Goal: Task Accomplishment & Management: Complete application form

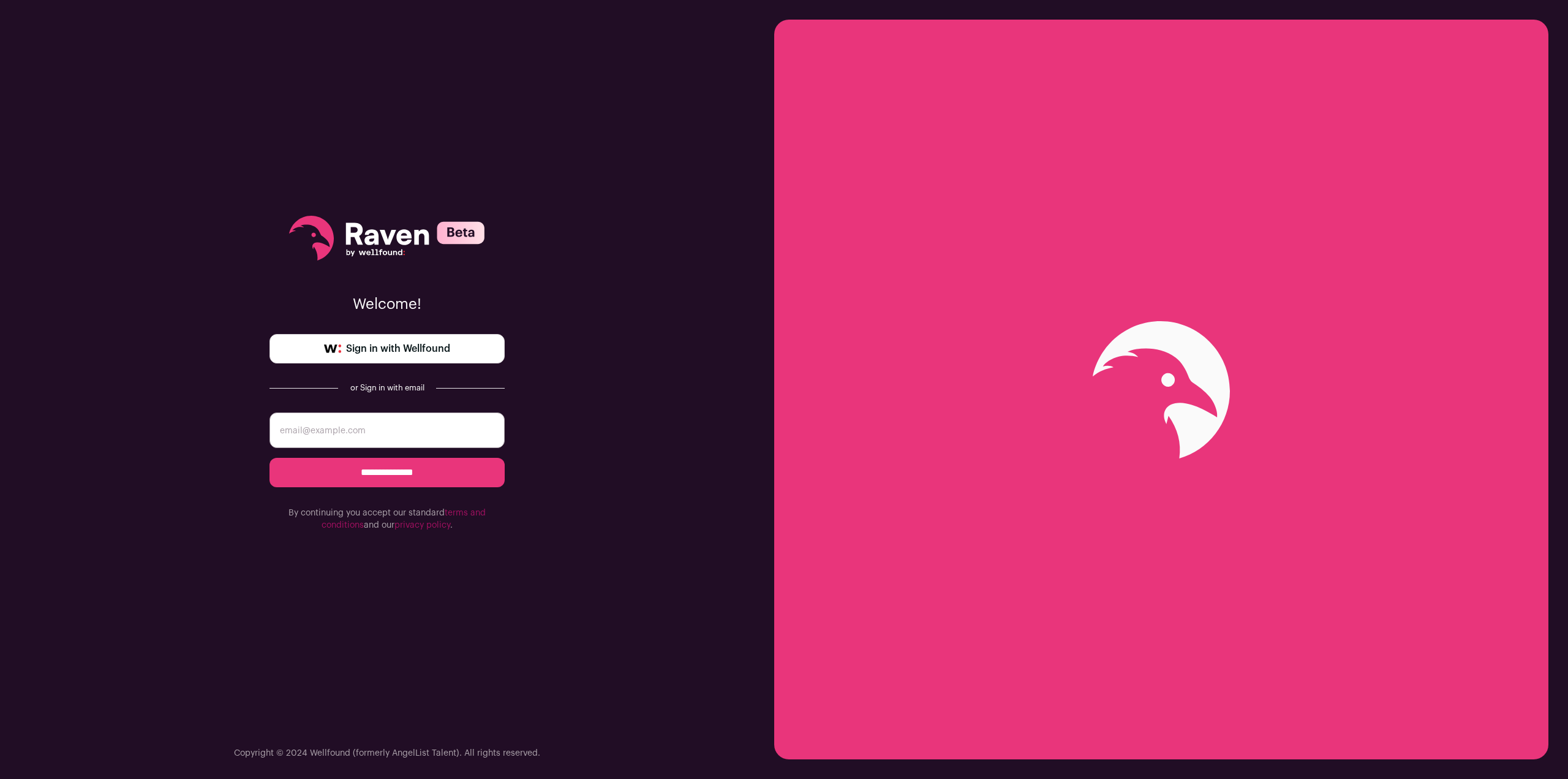
click at [387, 431] on input "email" at bounding box center [387, 430] width 235 height 36
type input "[DOMAIN_NAME][EMAIL_ADDRESS][DOMAIN_NAME]"
click at [405, 471] on input "**********" at bounding box center [387, 473] width 235 height 29
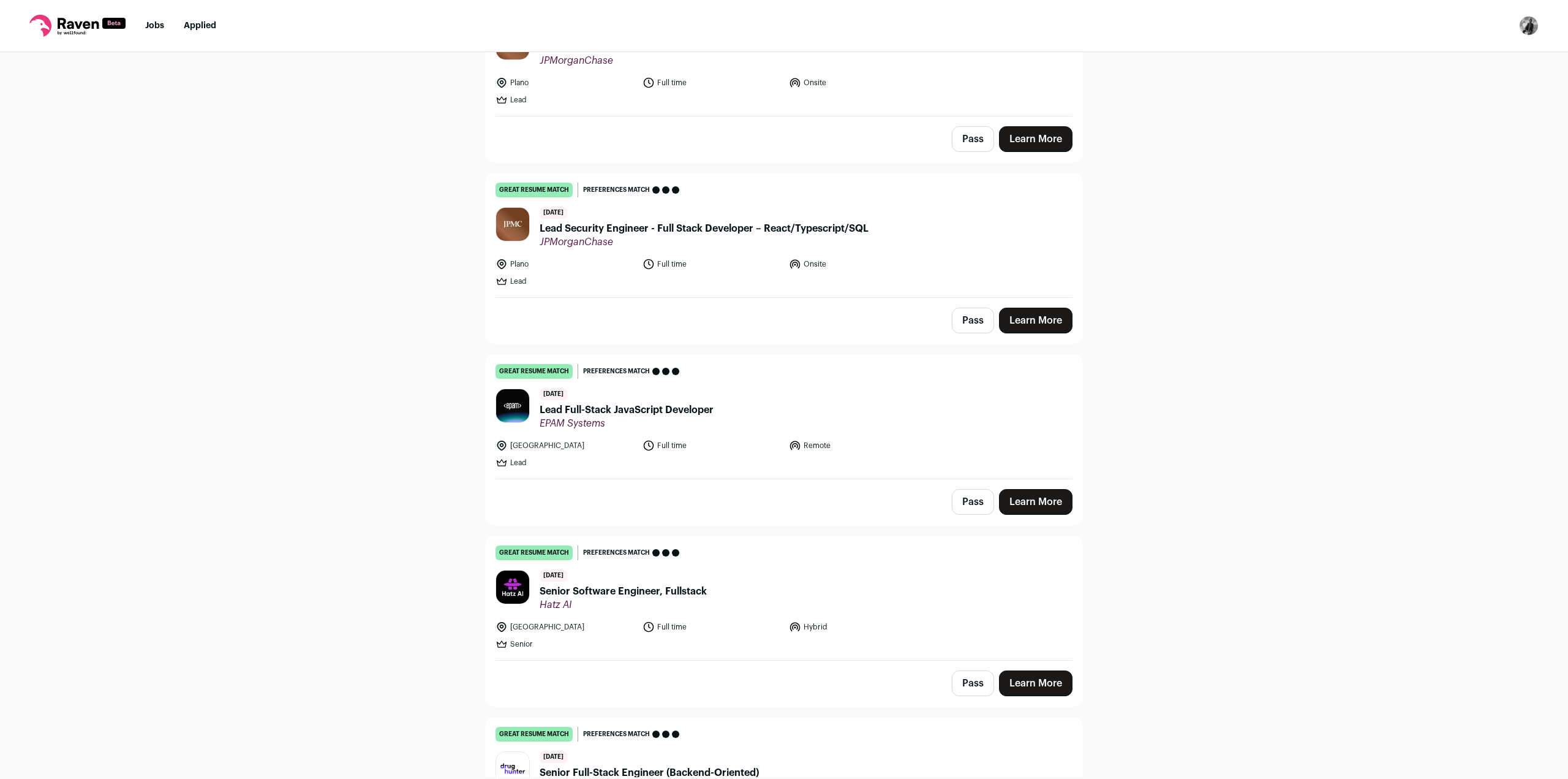
scroll to position [245, 0]
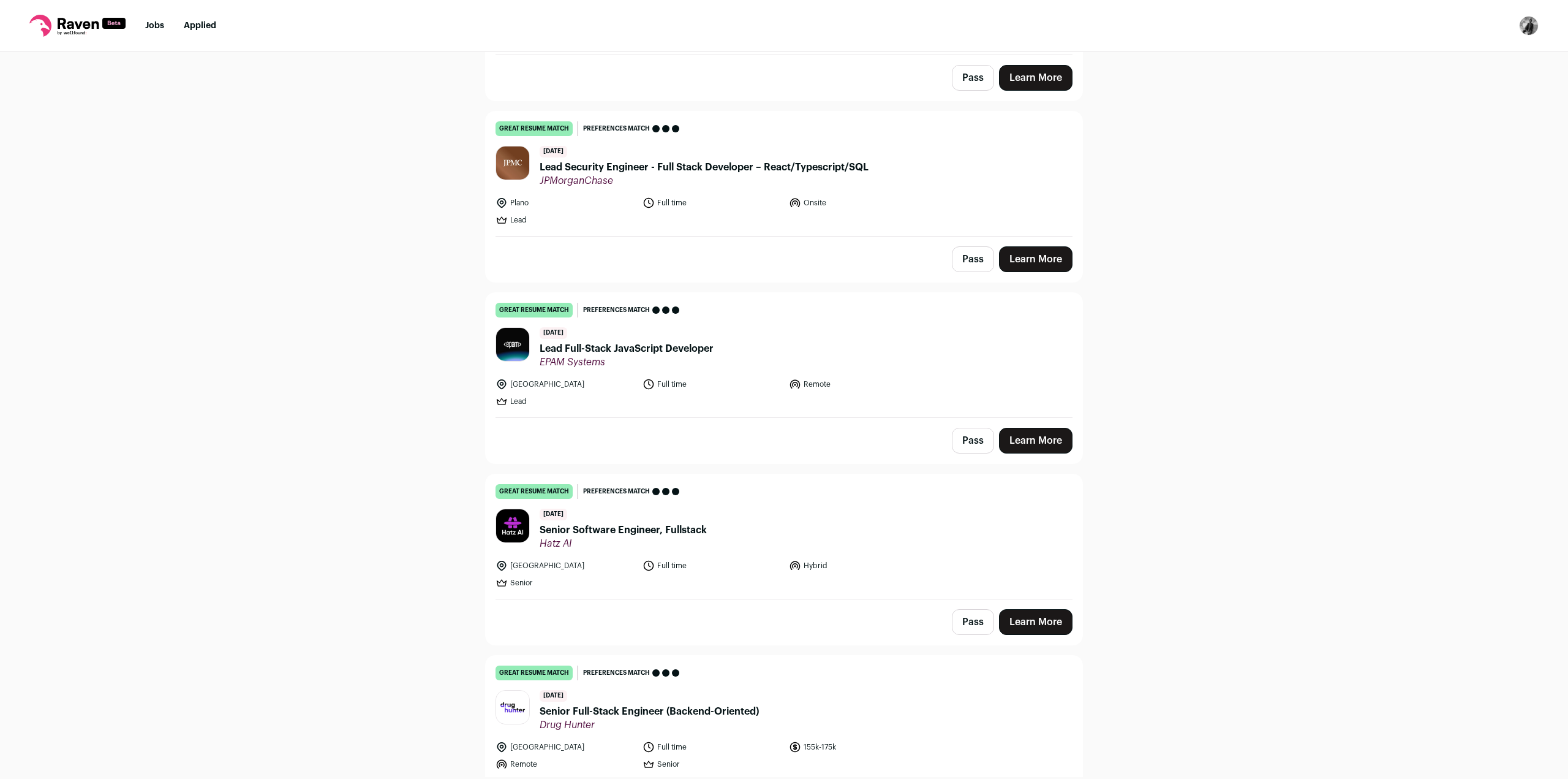
click at [683, 532] on span "Senior Software Engineer, Fullstack" at bounding box center [623, 530] width 167 height 15
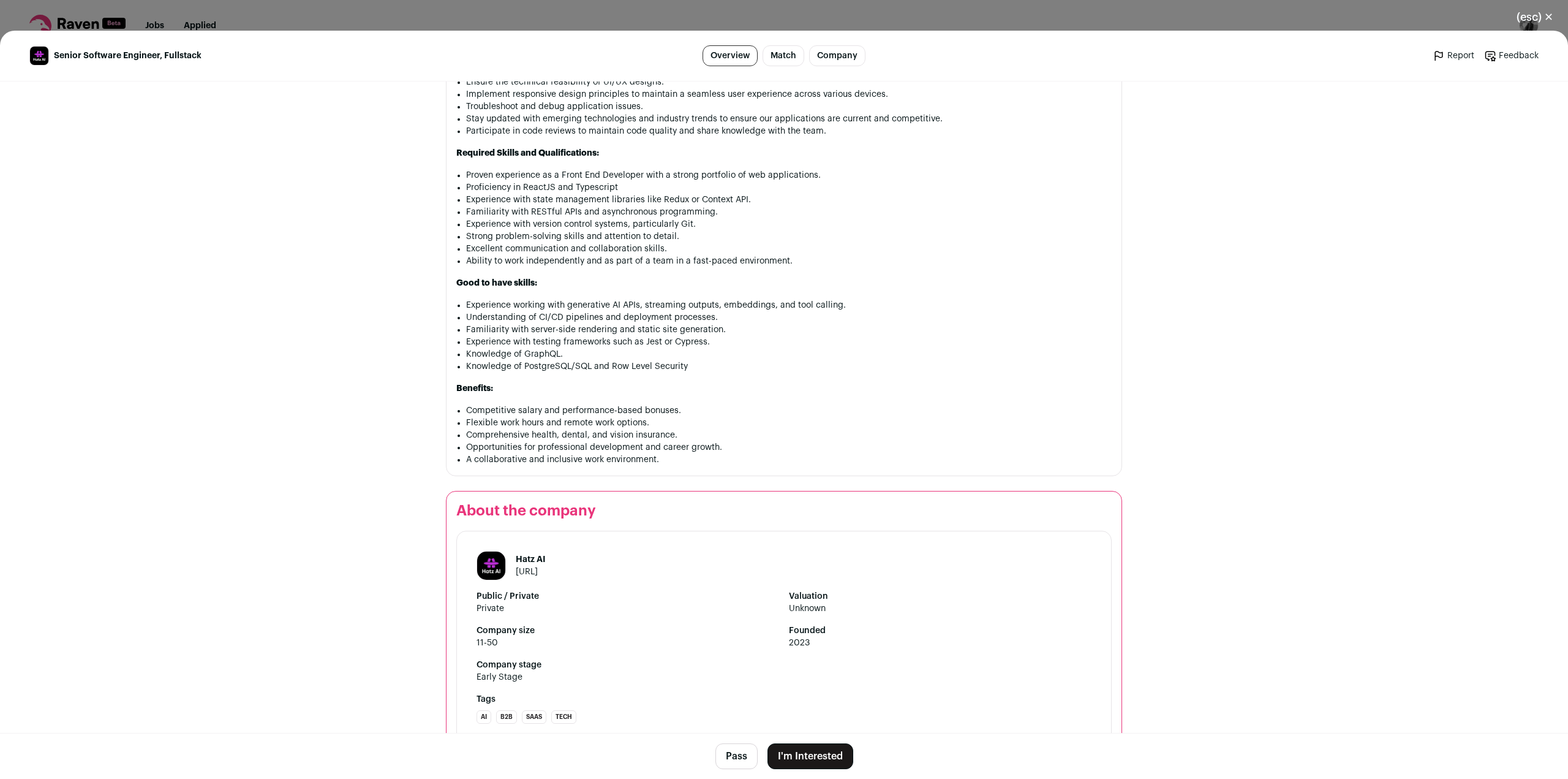
scroll to position [843, 0]
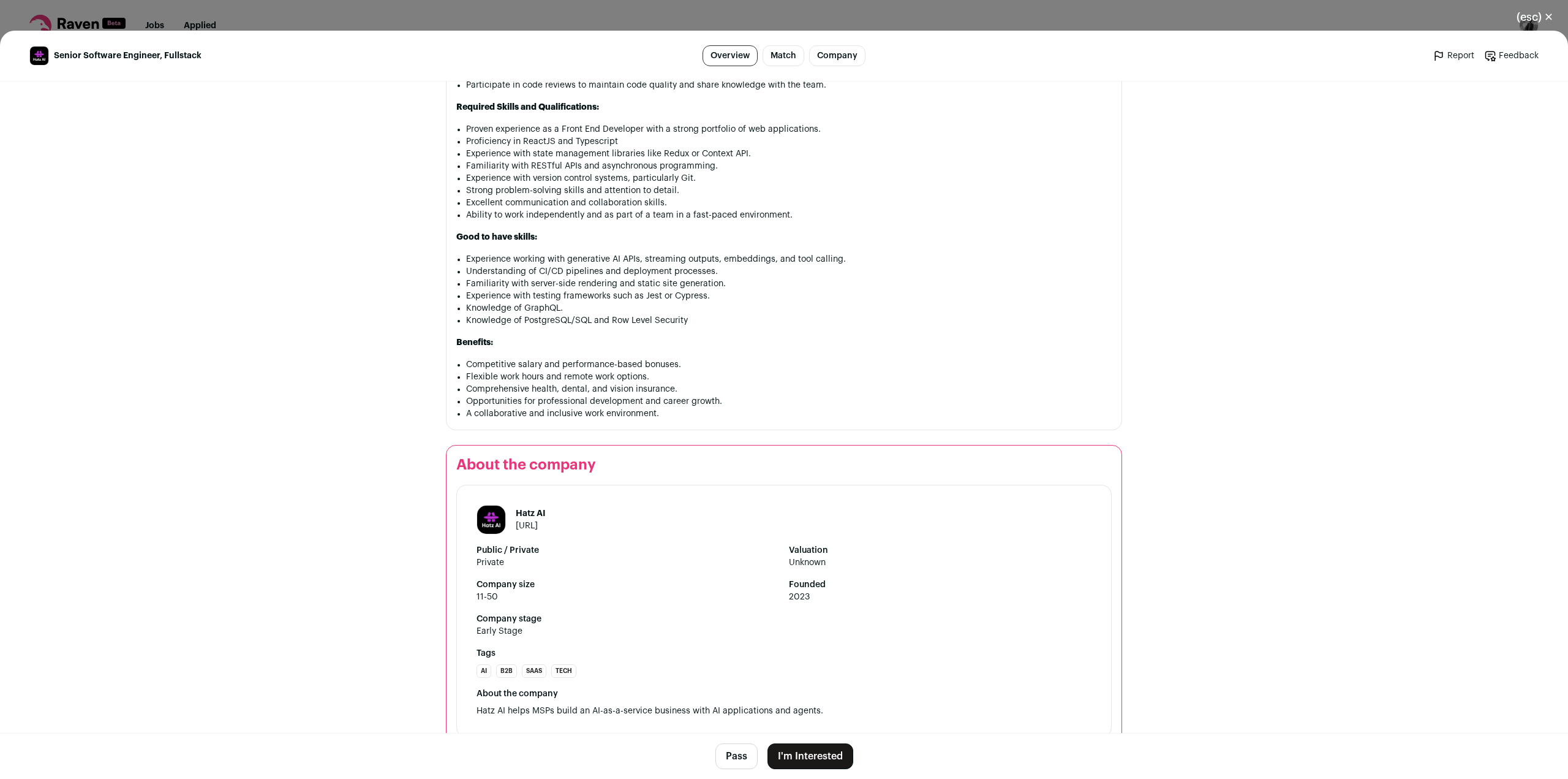
click at [829, 760] on button "I'm Interested" at bounding box center [810, 756] width 86 height 26
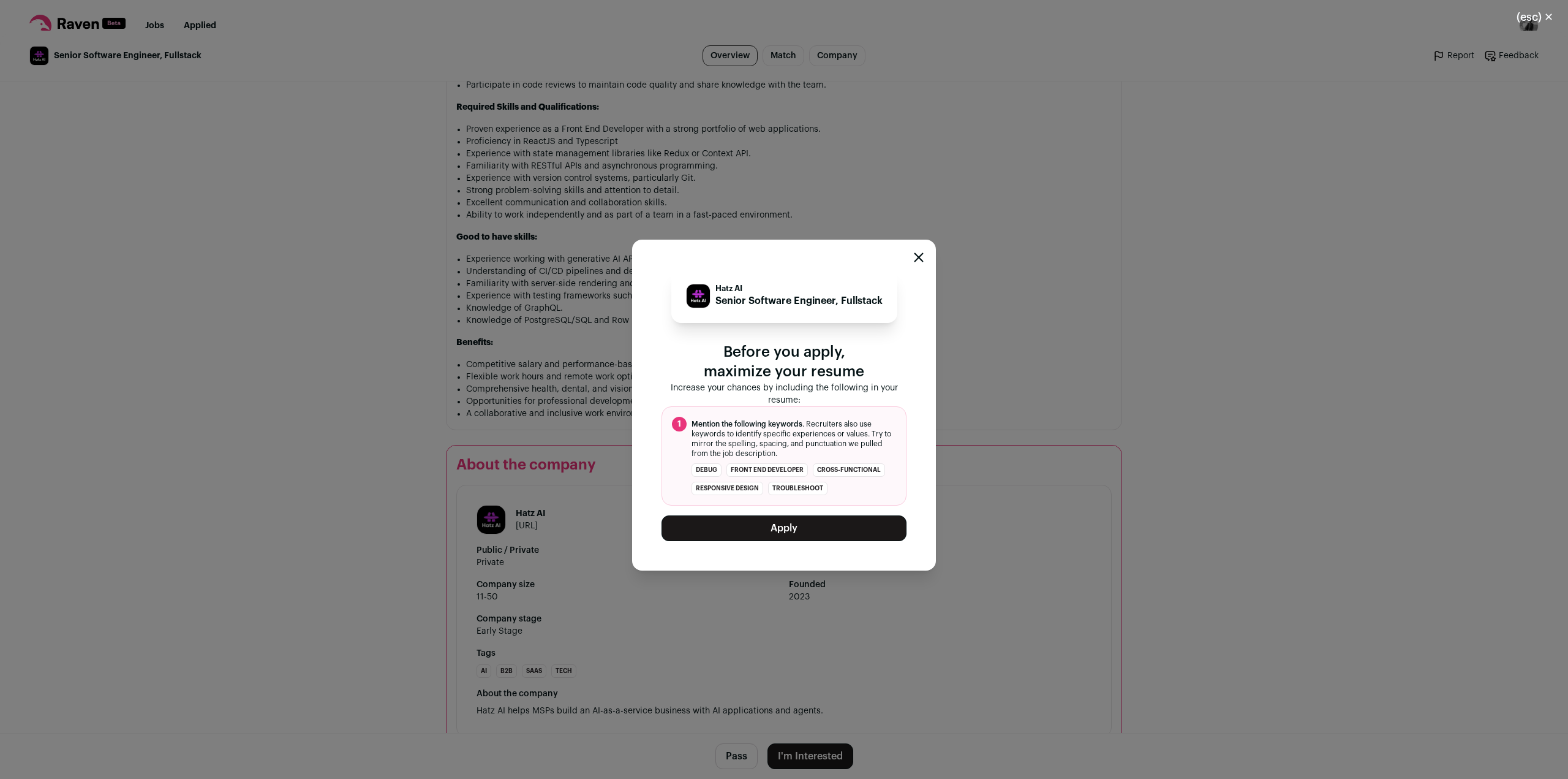
click at [805, 528] on button "Apply" at bounding box center [784, 528] width 245 height 26
